Goal: Find specific page/section: Find specific page/section

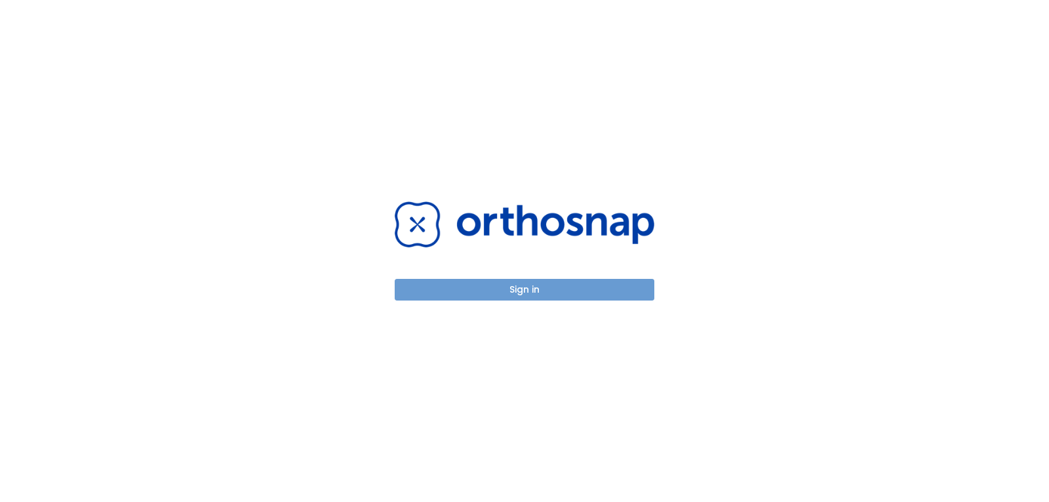
click at [506, 284] on button "Sign in" at bounding box center [525, 290] width 260 height 22
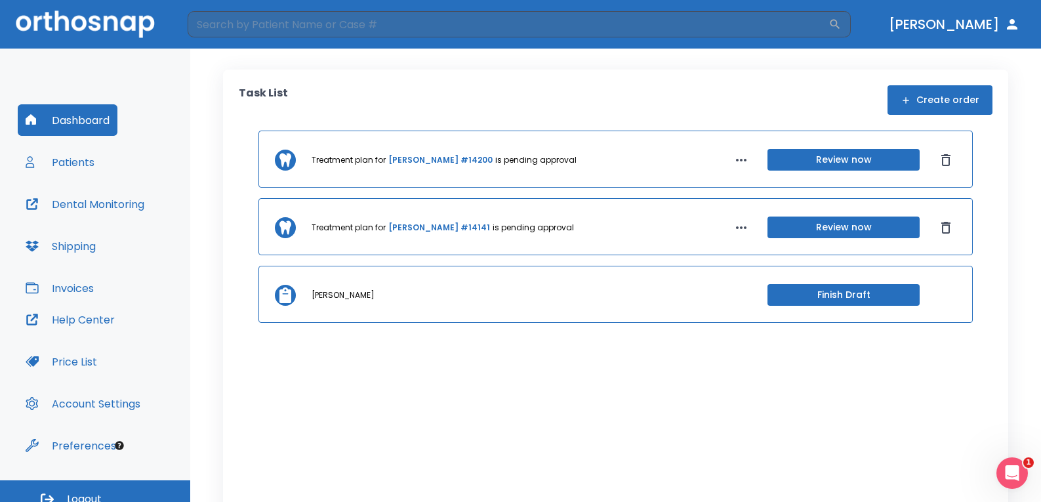
click at [71, 157] on button "Patients" at bounding box center [60, 161] width 85 height 31
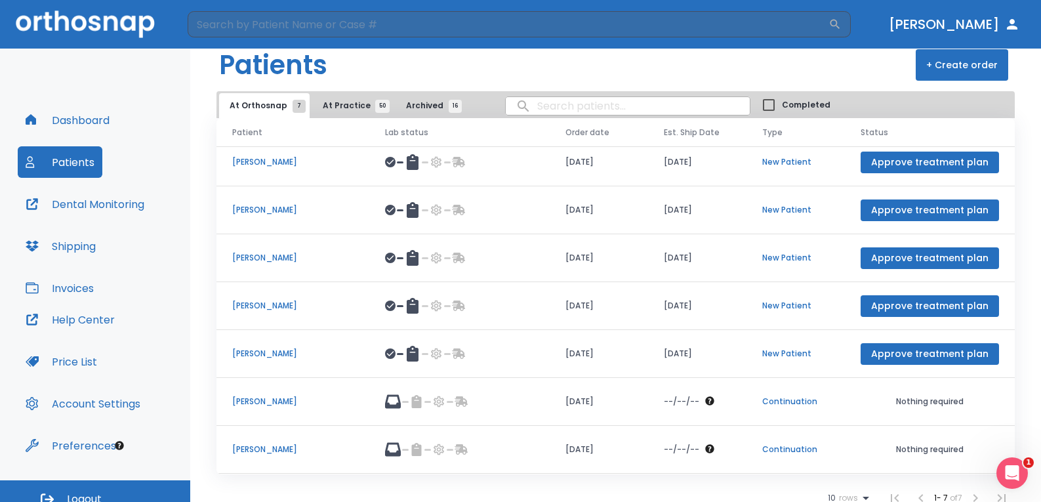
scroll to position [29, 0]
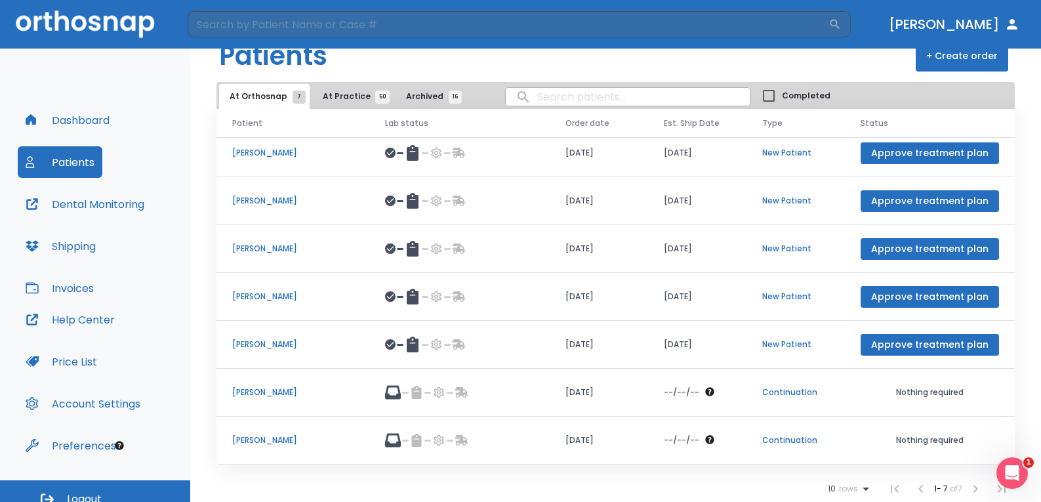
click at [858, 484] on icon at bounding box center [866, 489] width 16 height 16
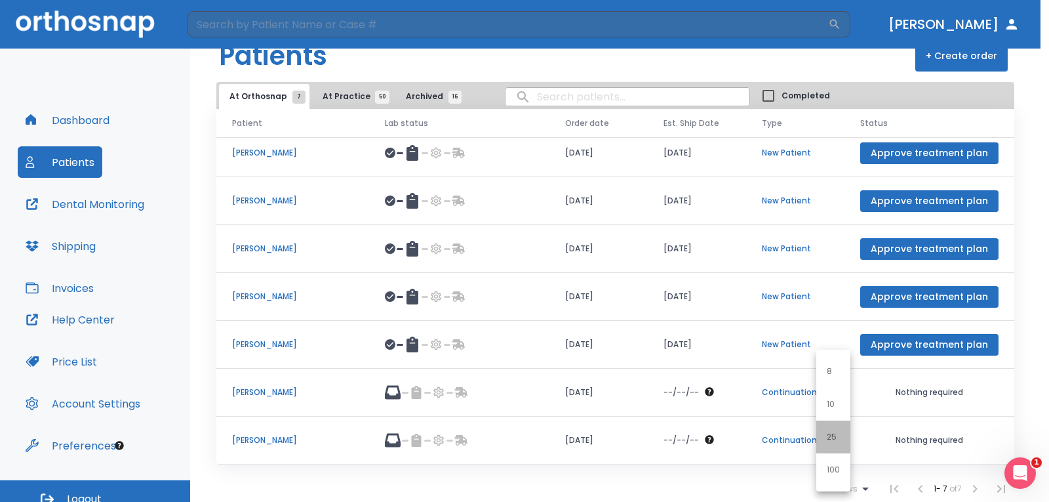
click at [833, 441] on p "25" at bounding box center [832, 437] width 10 height 12
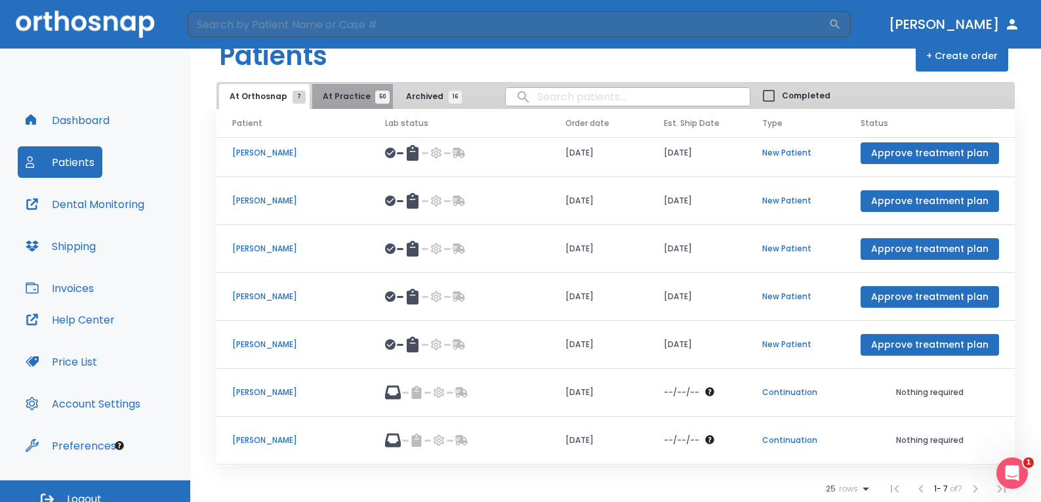
click at [375, 96] on span "50" at bounding box center [382, 97] width 14 height 13
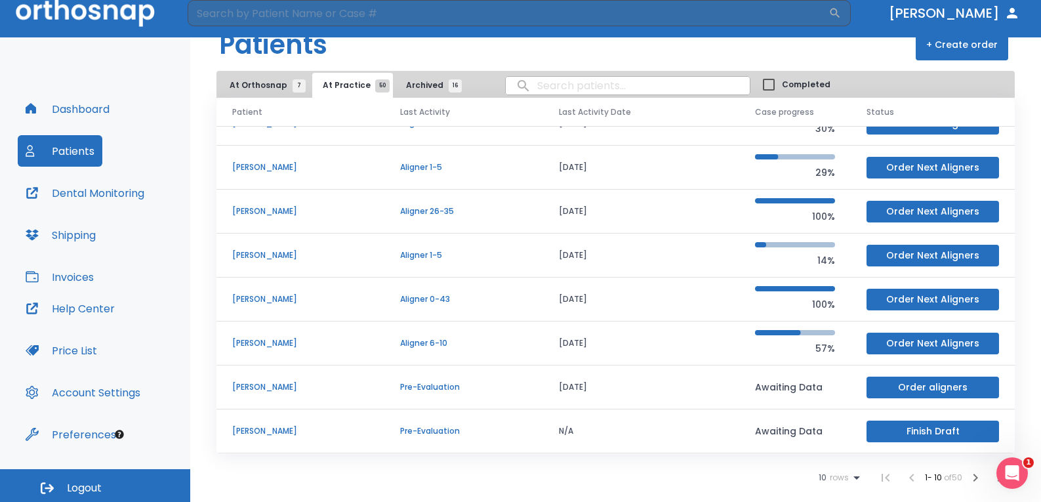
scroll to position [14, 0]
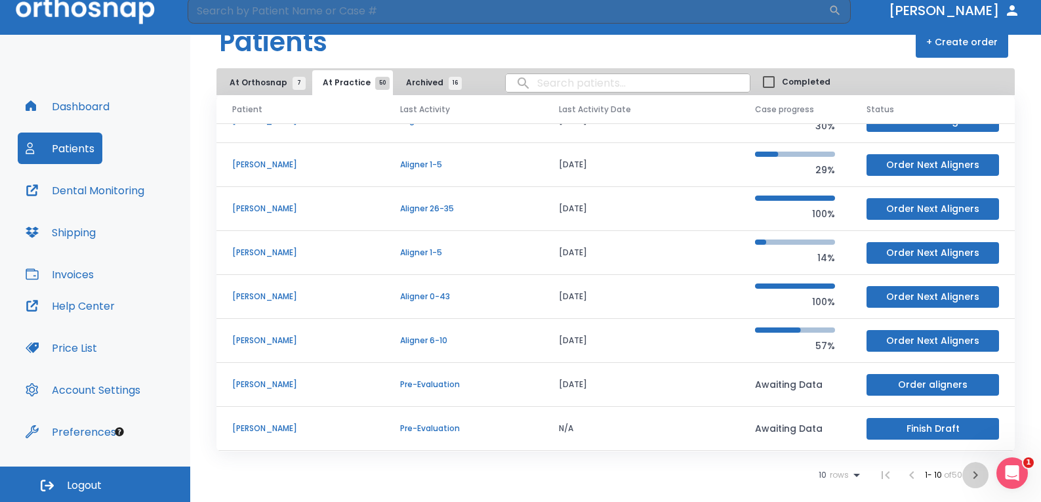
click at [969, 481] on icon "button" at bounding box center [975, 475] width 16 height 16
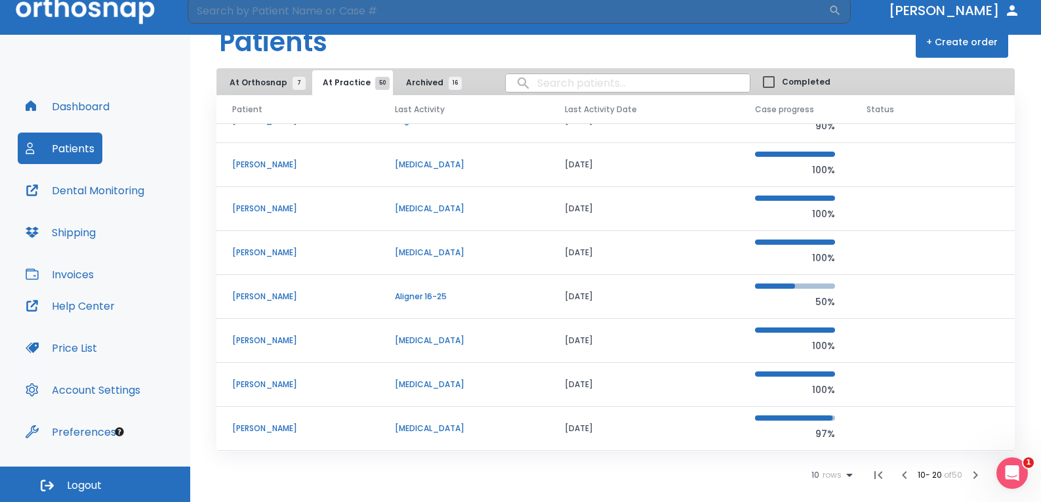
click at [971, 475] on icon "button" at bounding box center [975, 475] width 16 height 16
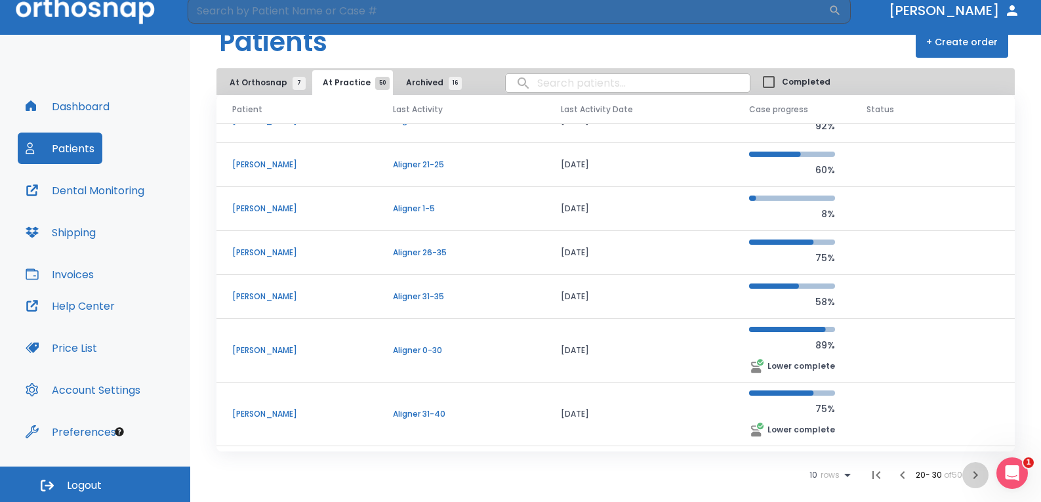
click at [967, 475] on icon "button" at bounding box center [975, 475] width 16 height 16
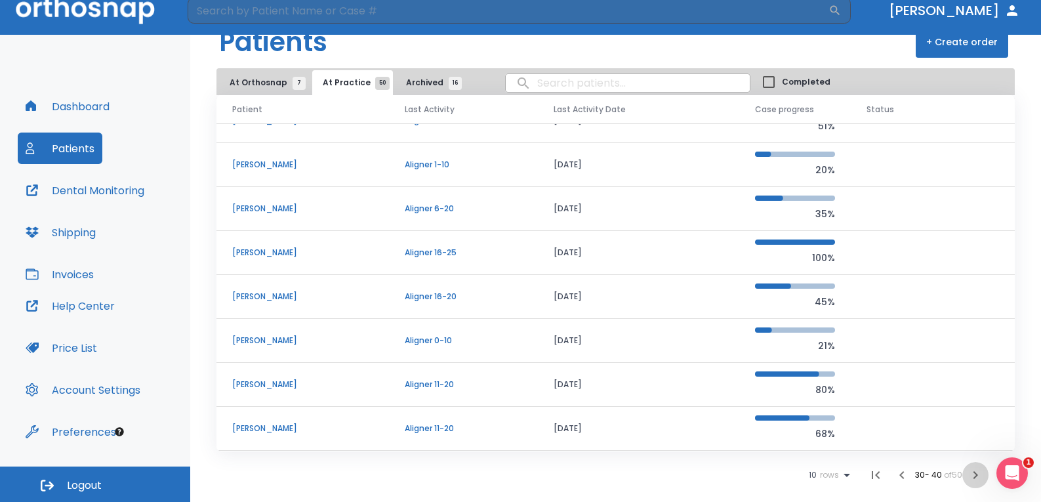
click at [967, 475] on icon "button" at bounding box center [975, 475] width 16 height 16
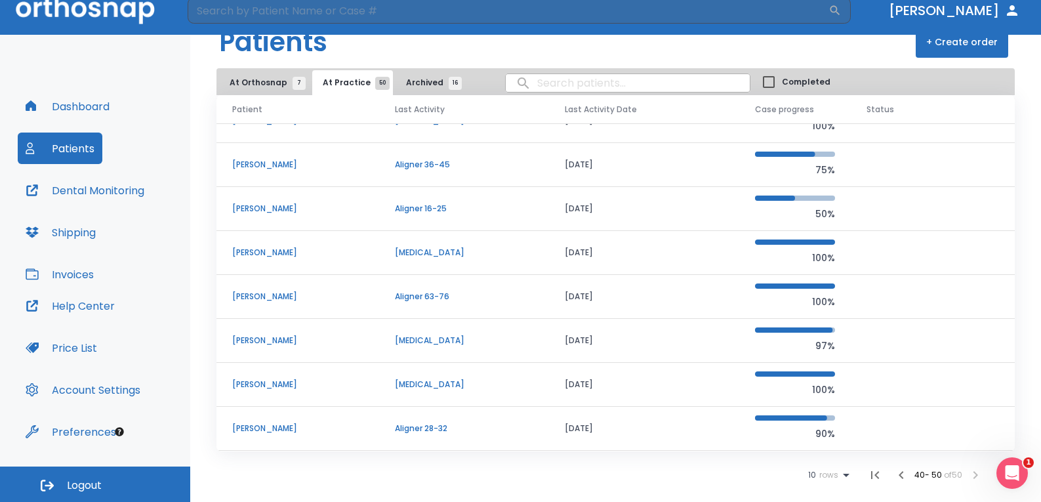
click at [967, 478] on li at bounding box center [975, 475] width 26 height 26
click at [249, 75] on button "At Orthosnap 7" at bounding box center [264, 82] width 91 height 25
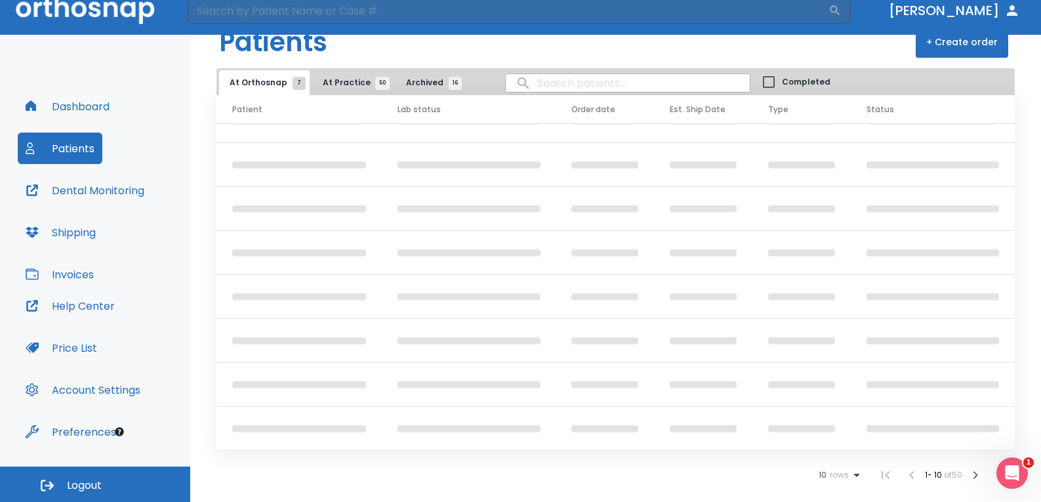
scroll to position [8, 0]
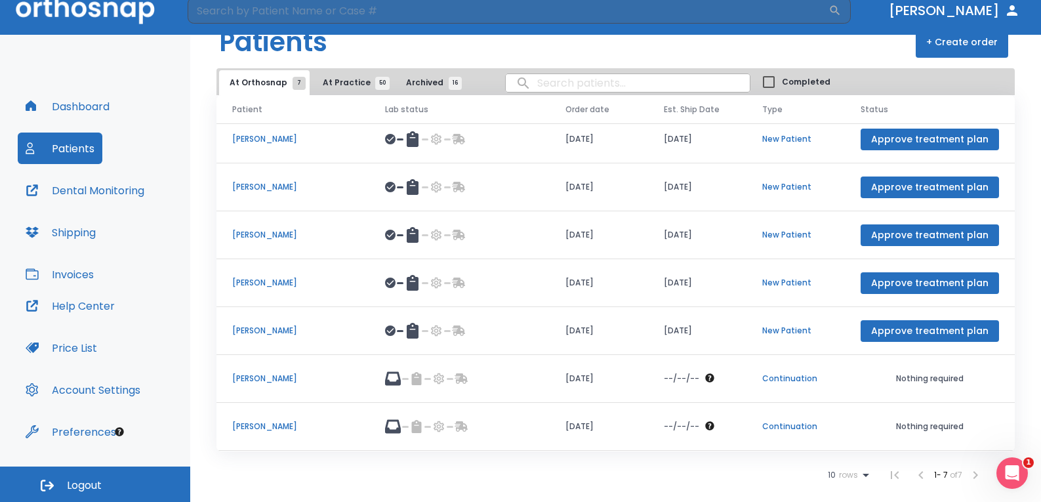
click at [520, 77] on input "search" at bounding box center [628, 83] width 244 height 26
type input "a"
click at [337, 87] on span "At Practice 50" at bounding box center [353, 83] width 60 height 12
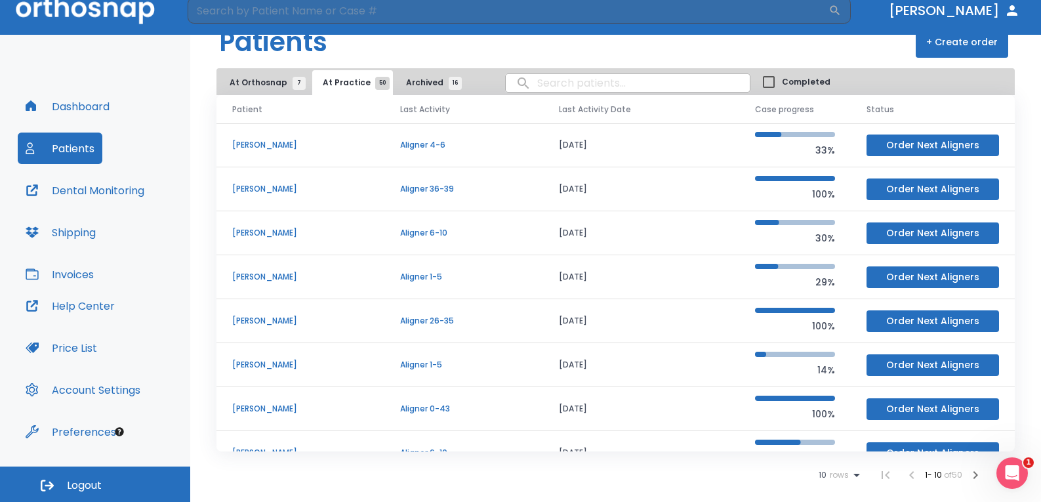
click at [418, 88] on span "Archived 16" at bounding box center [430, 83] width 49 height 12
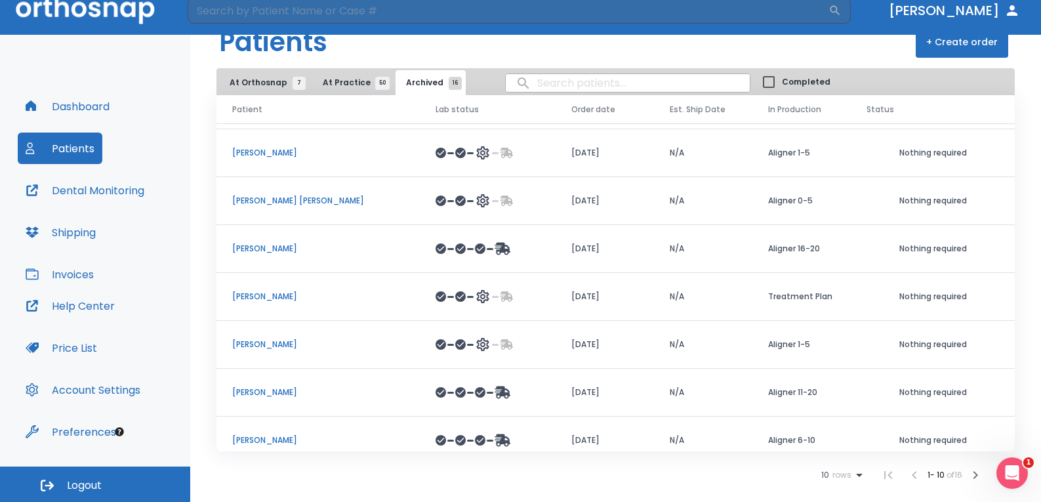
scroll to position [152, 0]
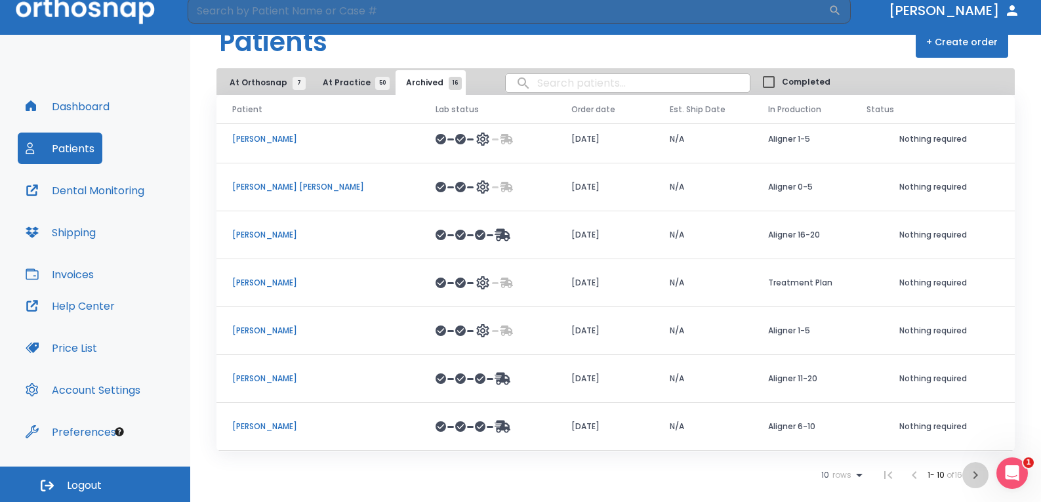
click at [967, 473] on icon "button" at bounding box center [975, 475] width 16 height 16
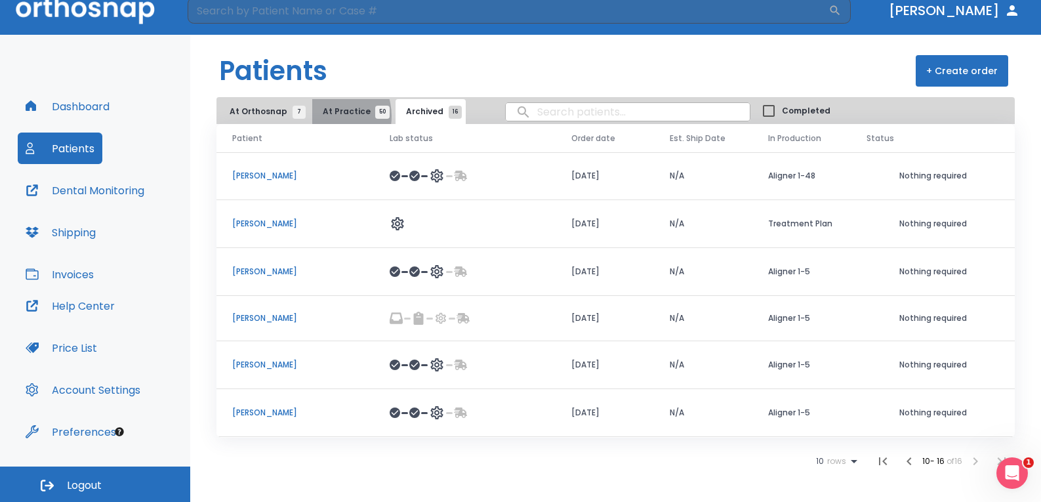
click at [323, 116] on span "At Practice 50" at bounding box center [353, 112] width 60 height 12
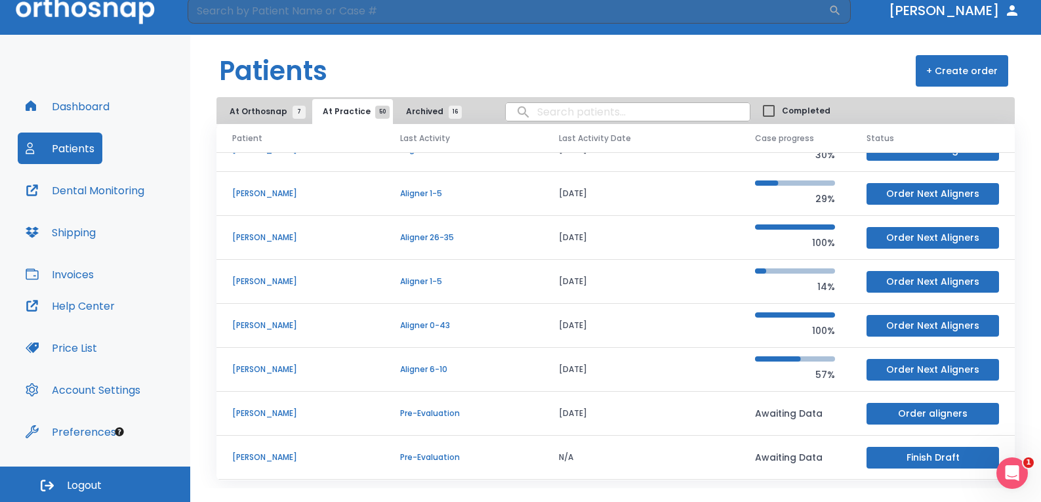
scroll to position [29, 0]
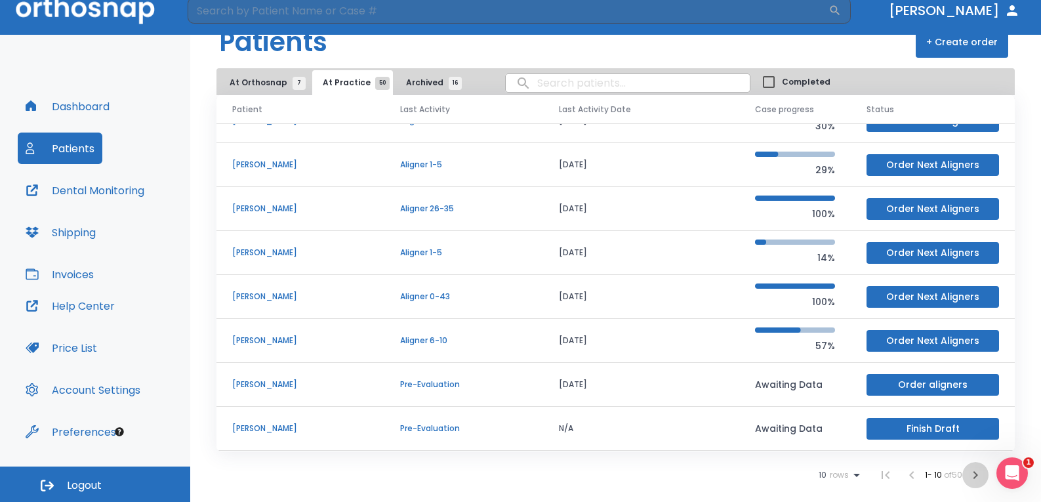
click at [973, 475] on icon "button" at bounding box center [975, 475] width 5 height 8
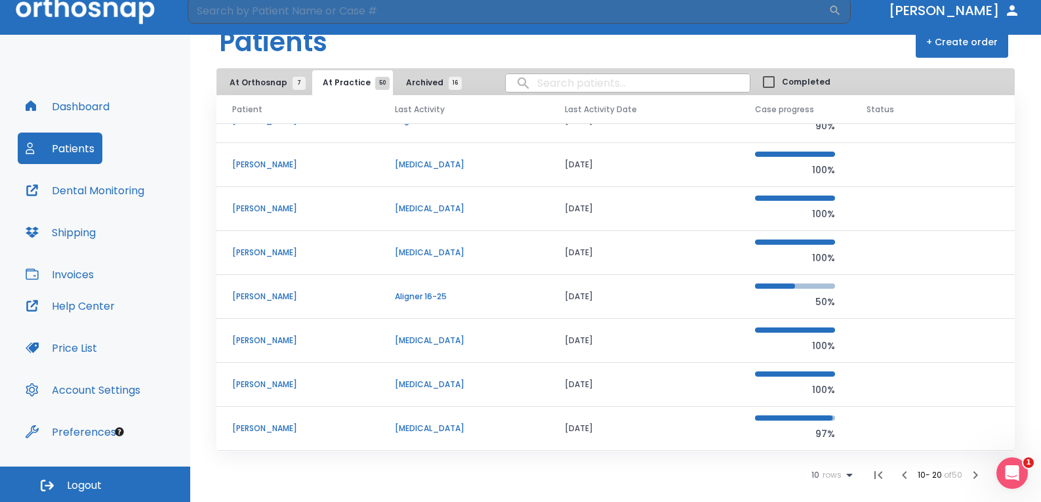
click at [969, 479] on icon "button" at bounding box center [975, 475] width 16 height 16
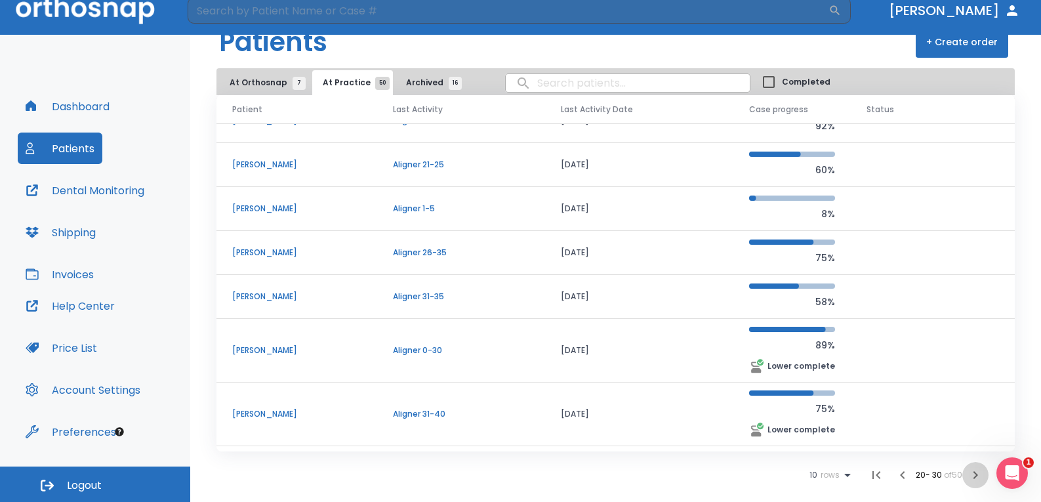
click at [967, 476] on icon "button" at bounding box center [975, 475] width 16 height 16
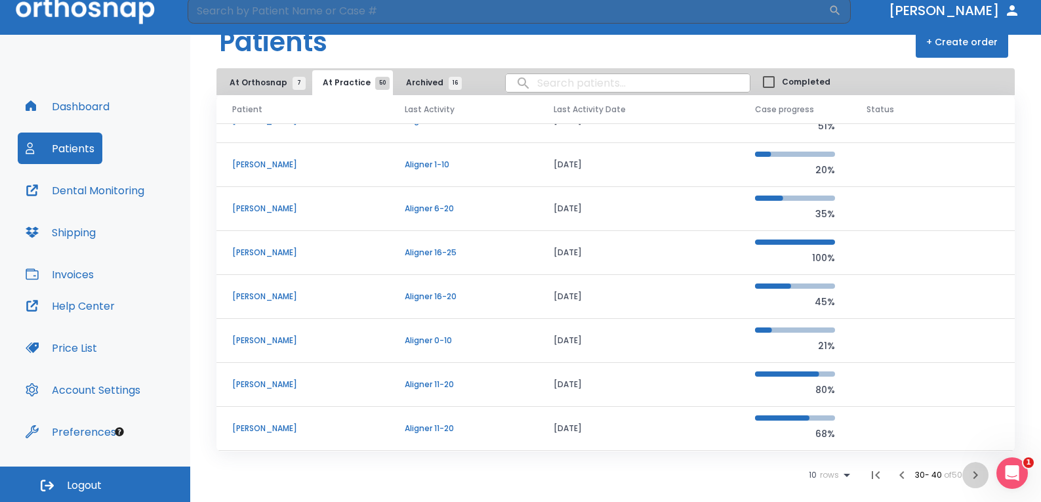
click at [973, 474] on icon "button" at bounding box center [975, 475] width 5 height 8
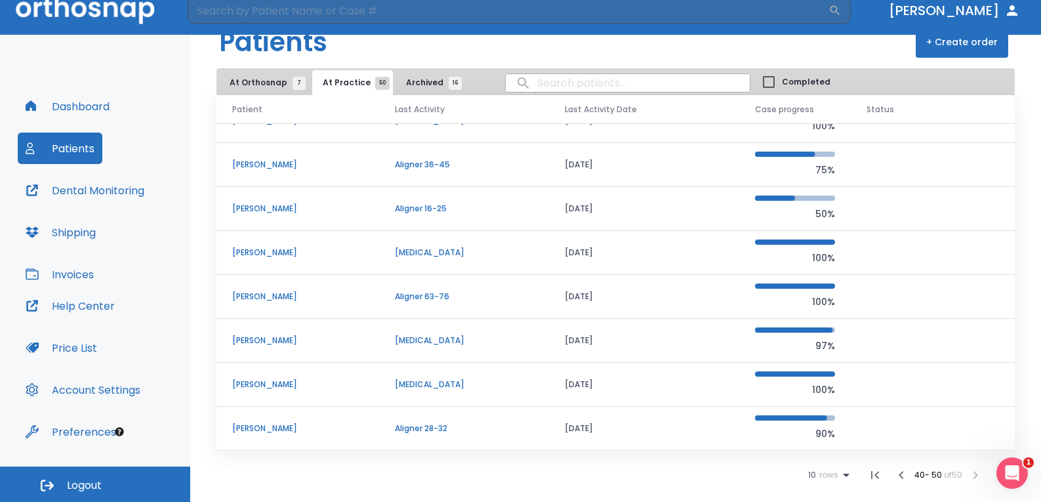
click at [965, 472] on li at bounding box center [975, 475] width 26 height 26
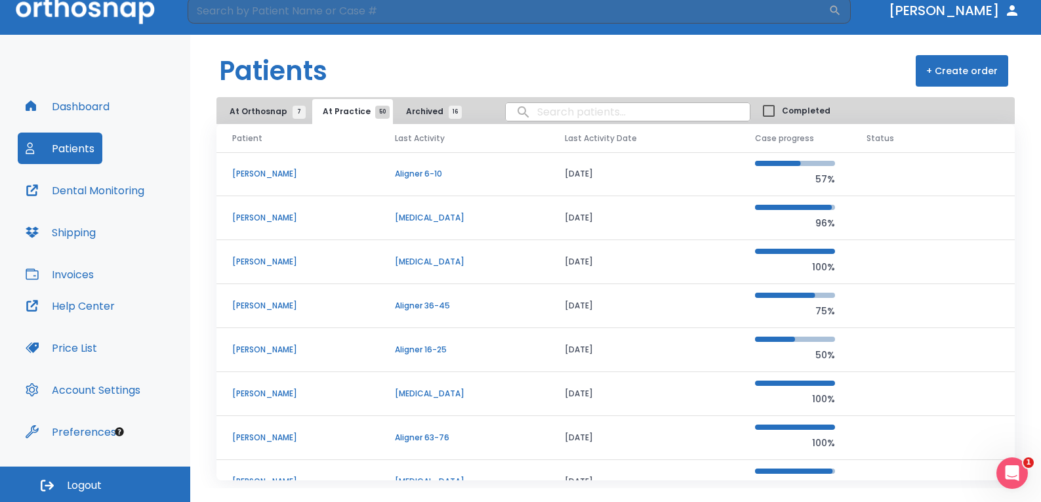
click at [601, 104] on input "search" at bounding box center [628, 112] width 244 height 26
type input "n"
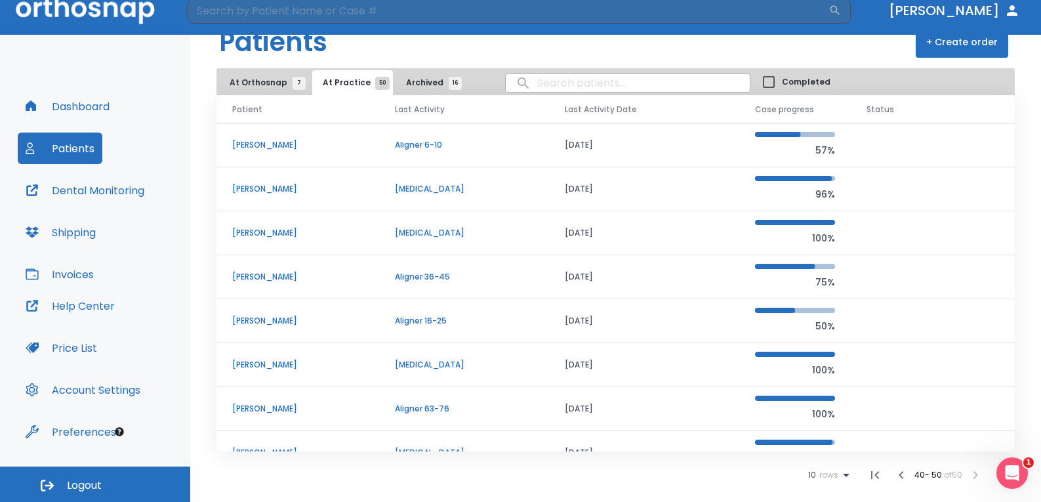
click at [573, 81] on input "search" at bounding box center [628, 83] width 244 height 26
type input "Noonm"
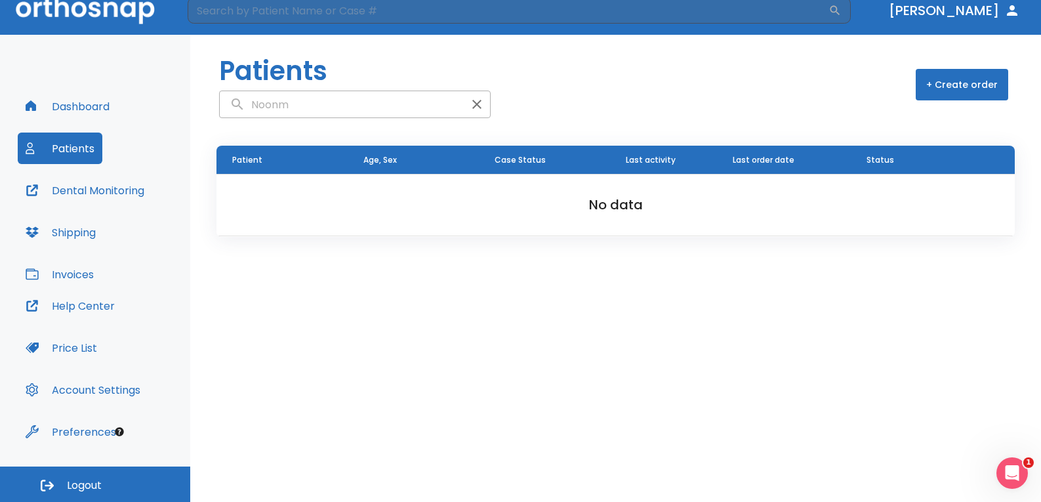
click at [469, 100] on icon "button" at bounding box center [477, 104] width 16 height 16
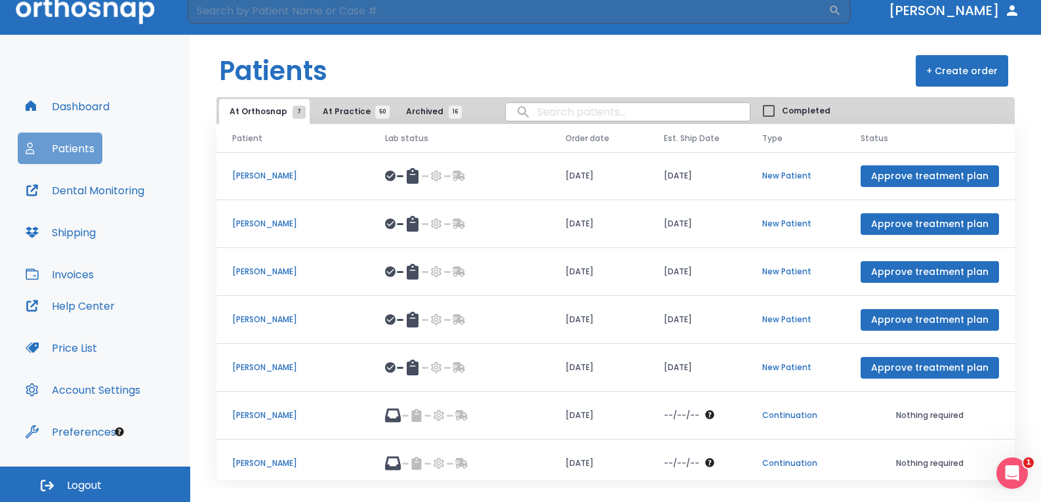
click at [67, 143] on button "Patients" at bounding box center [60, 147] width 85 height 31
click at [602, 121] on input "search" at bounding box center [628, 112] width 244 height 26
type input "Alyssa"
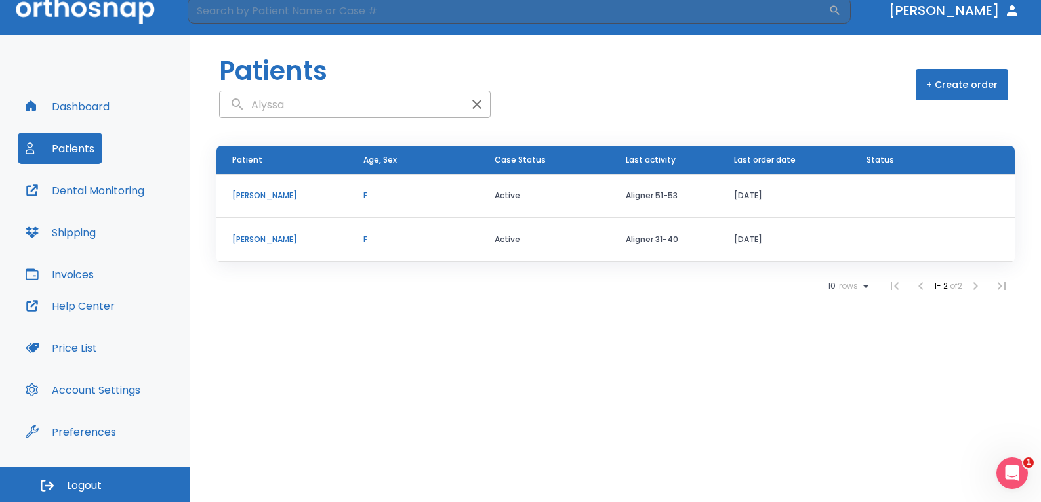
click at [243, 193] on p "Alyssa Noonan" at bounding box center [282, 196] width 100 height 12
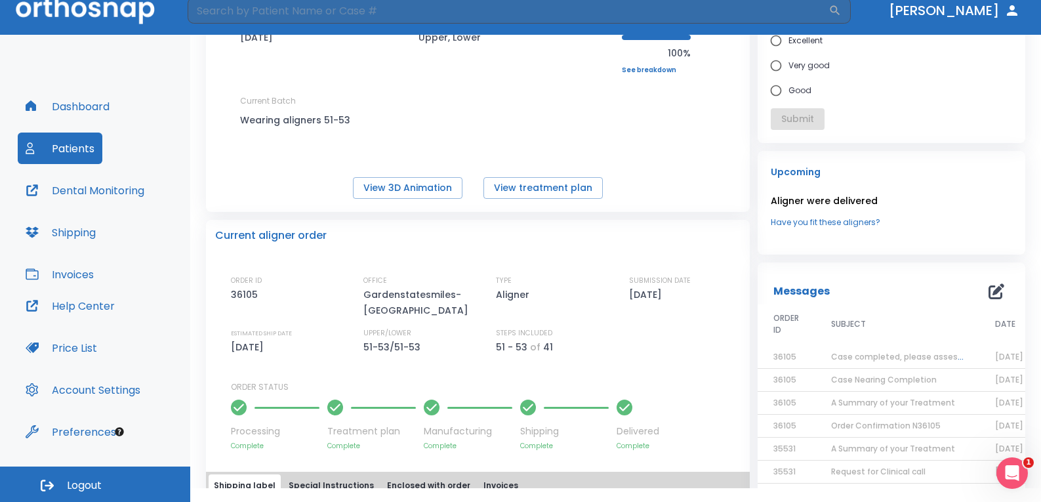
scroll to position [131, 0]
click at [444, 191] on button "View 3D Animation" at bounding box center [408, 187] width 110 height 22
